Goal: Task Accomplishment & Management: Complete application form

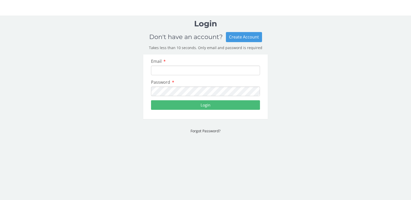
type input "[EMAIL_ADDRESS][DOMAIN_NAME]"
click at [201, 105] on button "Login" at bounding box center [205, 105] width 109 height 10
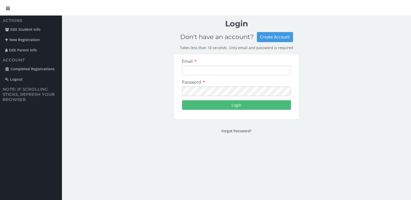
type input "[EMAIL_ADDRESS][DOMAIN_NAME]"
click at [255, 109] on button "Login" at bounding box center [236, 105] width 109 height 10
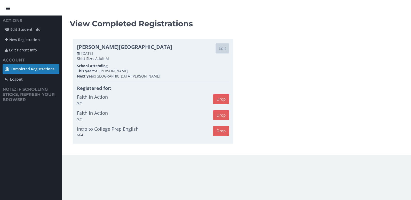
click at [294, 79] on div "[PERSON_NAME] Park Edit [DATE] Shirt Size: Adult M School Attending This year: …" at bounding box center [236, 91] width 333 height 110
